Goal: Information Seeking & Learning: Learn about a topic

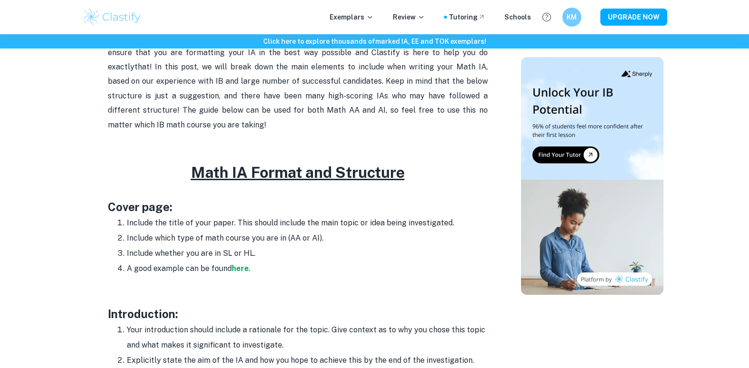
scroll to position [427, 0]
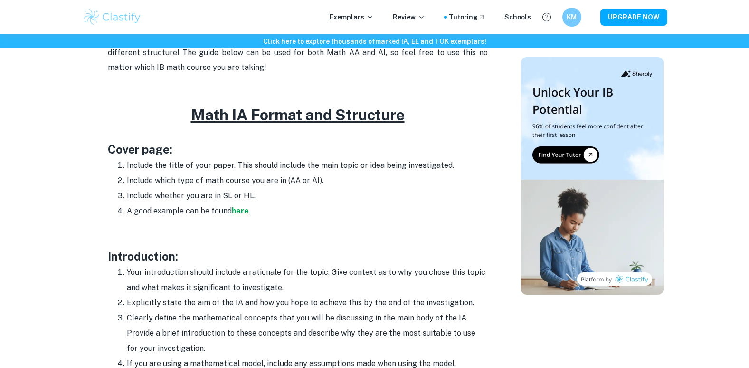
click at [246, 212] on strong "here" at bounding box center [240, 210] width 17 height 9
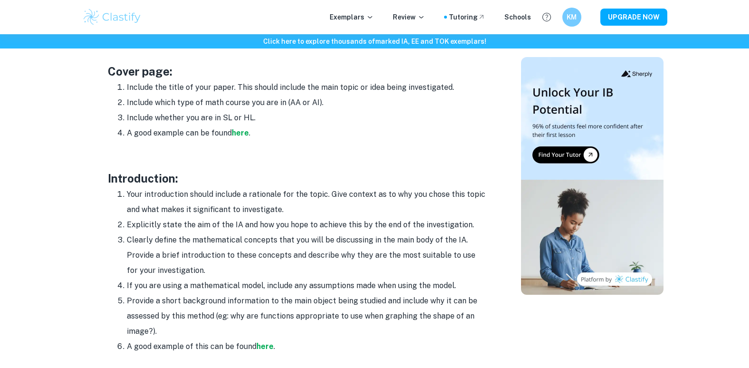
scroll to position [570, 0]
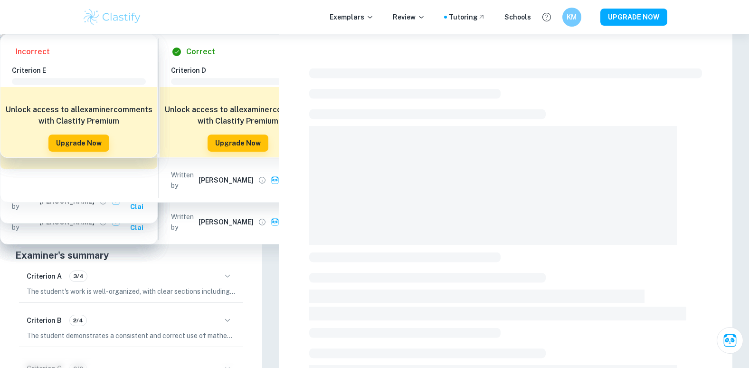
checkbox input "true"
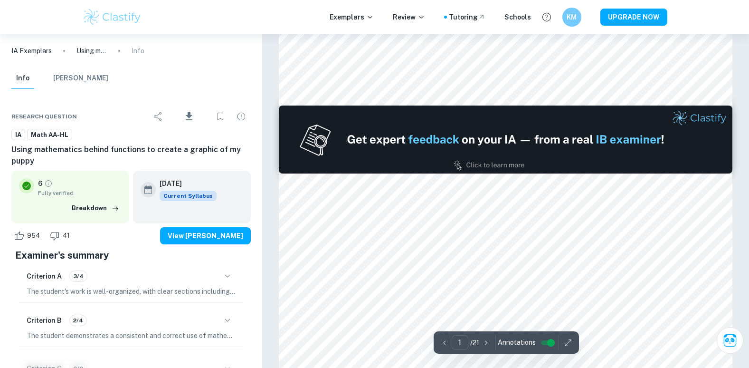
type input "2"
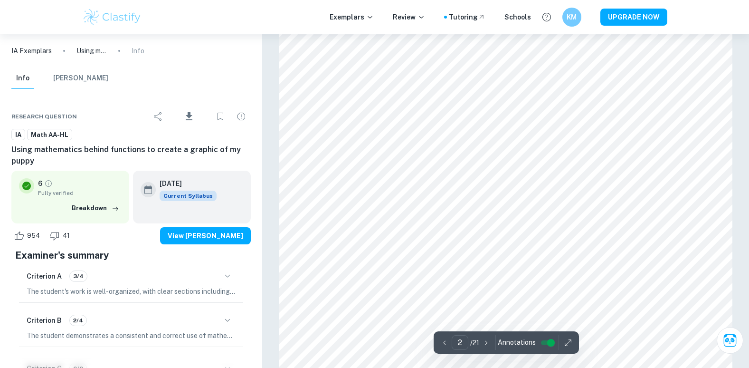
scroll to position [807, 0]
